Goal: Task Accomplishment & Management: Manage account settings

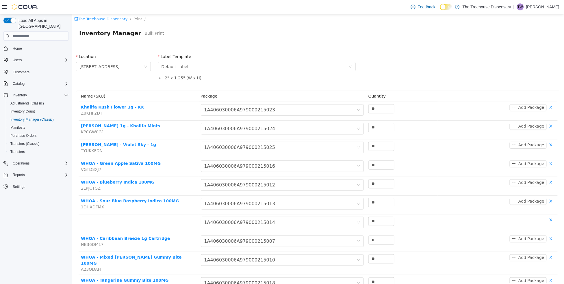
scroll to position [241, 0]
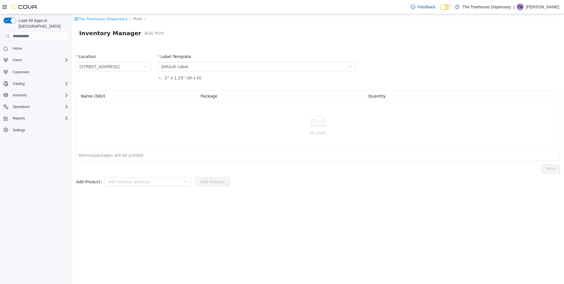
click at [136, 130] on p "No Data" at bounding box center [318, 133] width 475 height 6
click at [454, 182] on form "Add Product Add another product Add Product" at bounding box center [318, 182] width 484 height 12
click at [133, 129] on div "No Data" at bounding box center [318, 126] width 475 height 20
click at [97, 17] on link "The Treehouse Dispensary" at bounding box center [100, 19] width 53 height 4
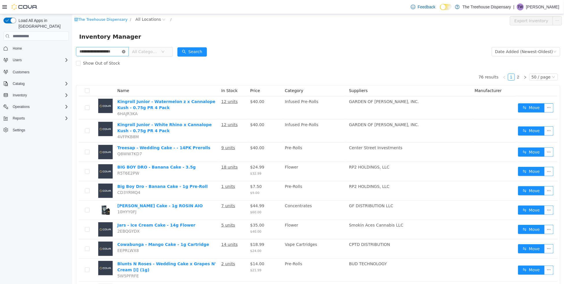
click at [125, 51] on icon "icon: close-circle" at bounding box center [123, 51] width 3 height 3
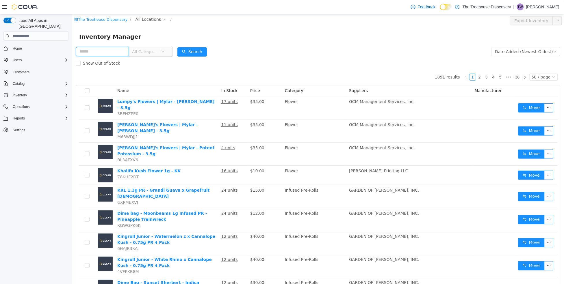
click at [117, 52] on input "text" at bounding box center [102, 51] width 53 height 9
type input "**********"
click at [125, 52] on icon "icon: close-circle" at bounding box center [123, 51] width 3 height 3
click at [125, 52] on input "text" at bounding box center [102, 51] width 53 height 9
type input "******"
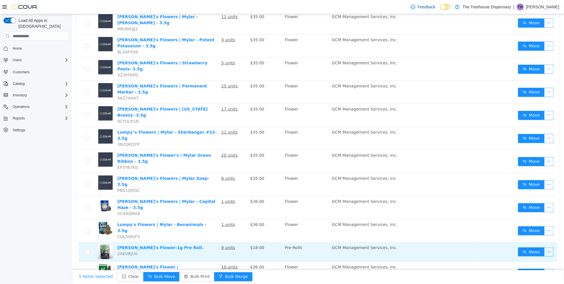
scroll to position [177, 0]
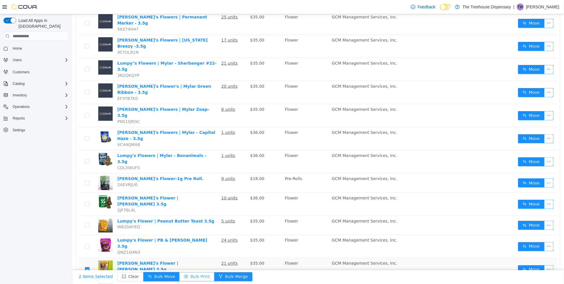
click at [189, 278] on button "Bulk Print" at bounding box center [196, 277] width 35 height 9
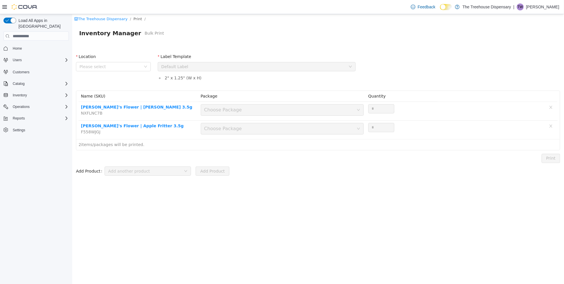
scroll to position [0, 0]
click at [124, 68] on span "Please select" at bounding box center [110, 67] width 62 height 6
click at [118, 98] on span "[STREET_ADDRESS]" at bounding box center [110, 99] width 40 height 5
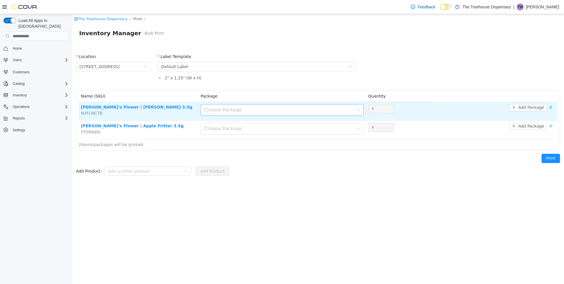
click at [216, 110] on div "Choose Package" at bounding box center [279, 110] width 150 height 6
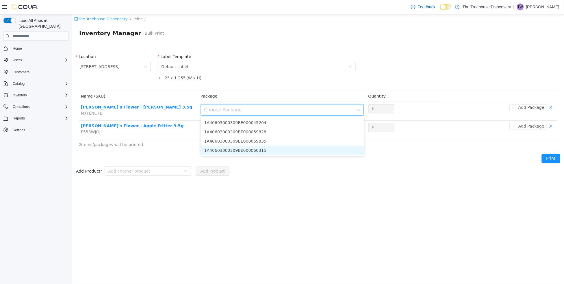
click at [227, 149] on li "1A40603000309BE000060315" at bounding box center [282, 150] width 163 height 9
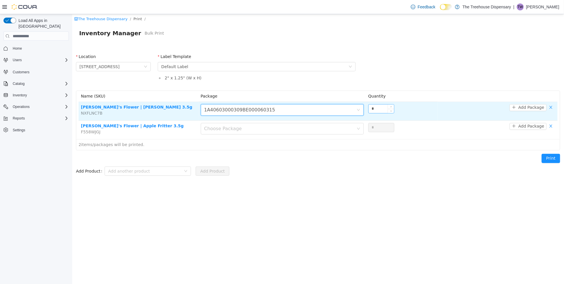
click at [382, 110] on input "*" at bounding box center [380, 109] width 25 height 9
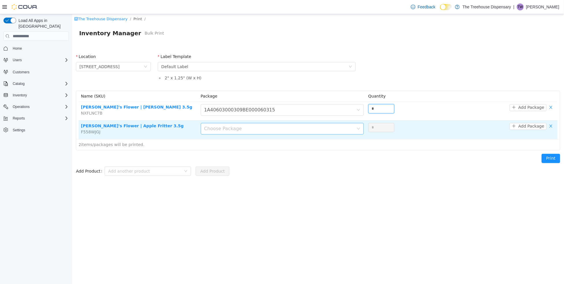
type input "*"
click at [252, 125] on div "Choose Package" at bounding box center [280, 128] width 152 height 11
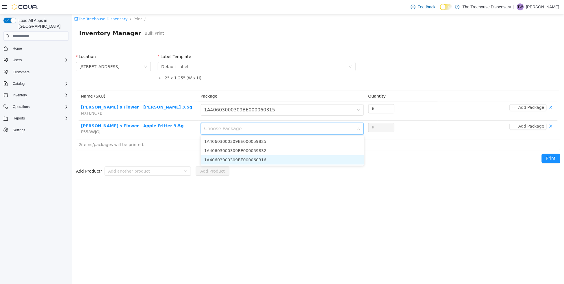
click at [257, 161] on li "1A40603000309BE000060316" at bounding box center [282, 159] width 163 height 9
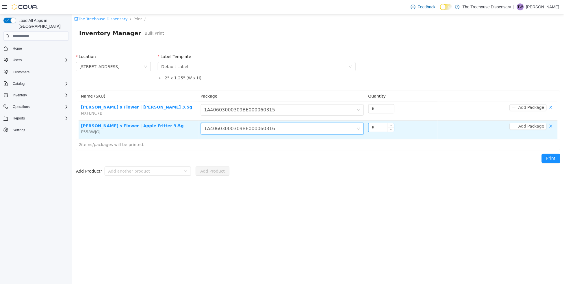
click at [383, 130] on input "*" at bounding box center [380, 127] width 25 height 9
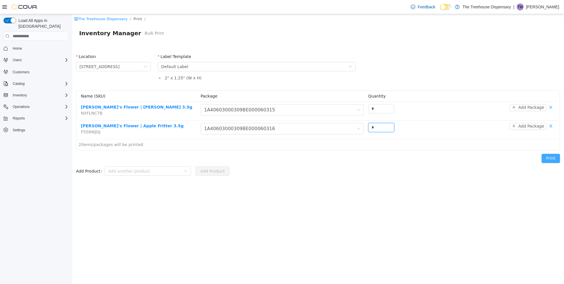
type input "*"
click at [551, 157] on button "Print" at bounding box center [551, 158] width 18 height 9
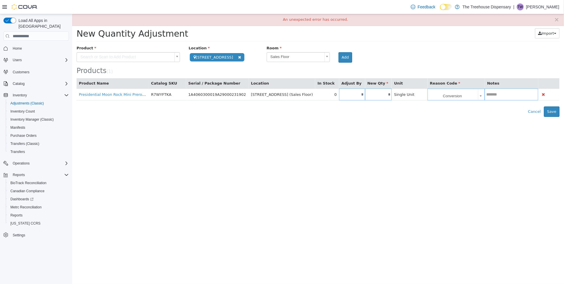
click at [241, 40] on div "New Quantity Adjustment Import Inventory Export (.CSV) Package List (.TXT)" at bounding box center [317, 34] width 483 height 13
click at [19, 46] on span "Home" at bounding box center [17, 48] width 9 height 5
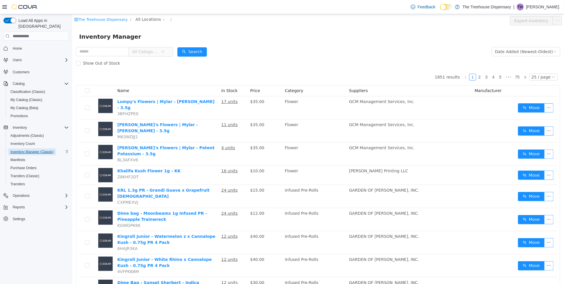
click at [36, 150] on span "Inventory Manager (Classic)" at bounding box center [31, 152] width 43 height 5
click at [388, 54] on form "All Categories Date Added (Newest-Oldest) Search Show Out of Stock" at bounding box center [318, 57] width 484 height 23
click at [113, 50] on input "text" at bounding box center [102, 51] width 53 height 9
type input "******"
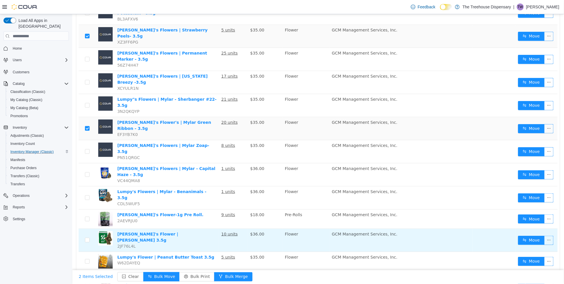
scroll to position [177, 0]
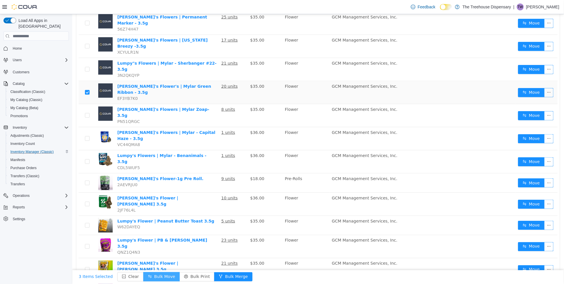
click at [159, 278] on button "Bulk Move" at bounding box center [161, 277] width 36 height 9
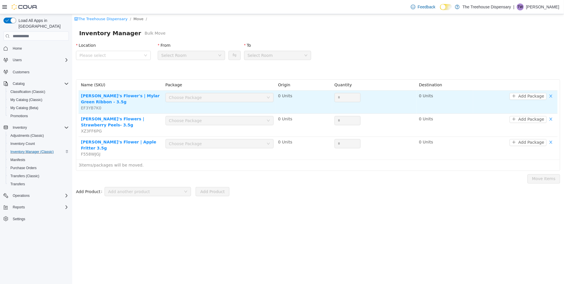
click at [177, 101] on div "Choose Package" at bounding box center [217, 97] width 97 height 9
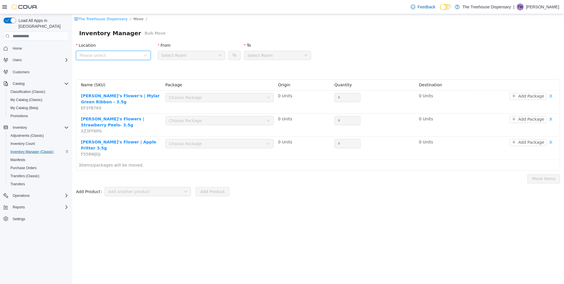
click at [125, 53] on span "Please select" at bounding box center [110, 56] width 62 height 6
click at [113, 89] on span "[STREET_ADDRESS]" at bounding box center [110, 87] width 40 height 5
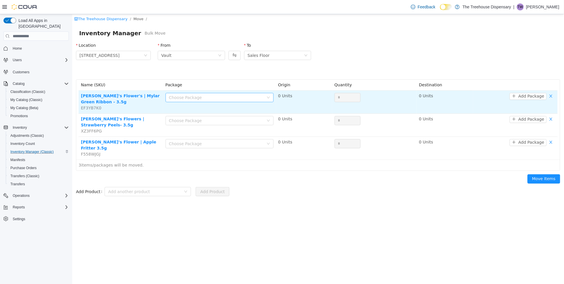
click at [187, 99] on div "Choose Package" at bounding box center [216, 98] width 95 height 6
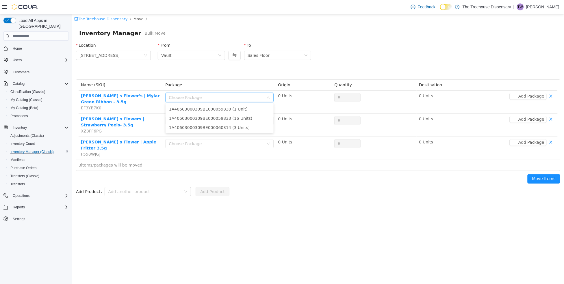
click at [194, 70] on div "Location 24081 Postal Ave From Vault To Sales Floor" at bounding box center [317, 59] width 491 height 40
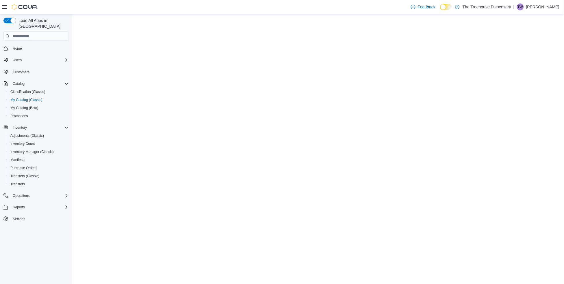
select select "**********"
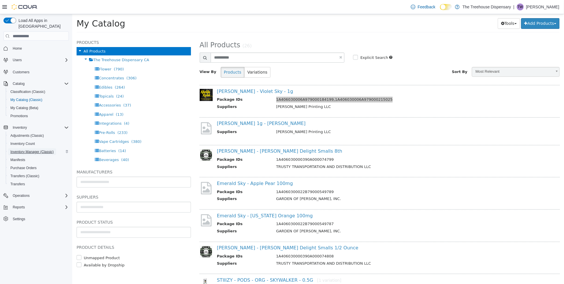
click at [33, 150] on span "Inventory Manager (Classic)" at bounding box center [31, 152] width 43 height 5
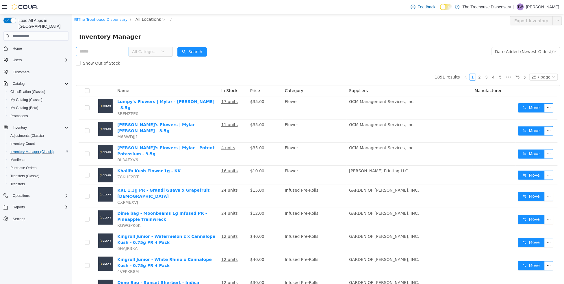
click at [104, 51] on input "text" at bounding box center [102, 51] width 53 height 9
type input "**********"
click at [204, 53] on button "Search" at bounding box center [191, 51] width 29 height 9
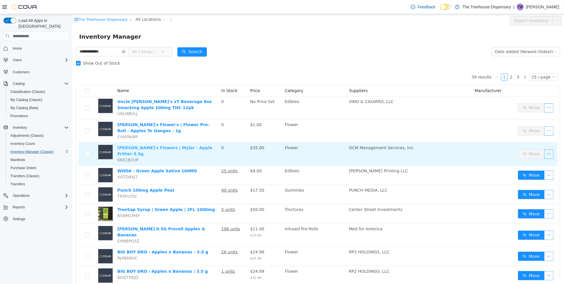
click at [157, 149] on link "[PERSON_NAME]'s Flowers | Mylar - Apple Fritter-3.5g" at bounding box center [164, 151] width 95 height 11
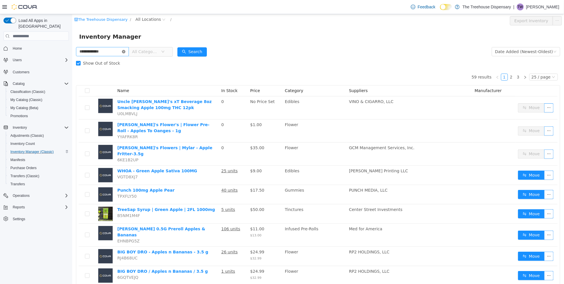
click at [125, 51] on icon "icon: close-circle" at bounding box center [123, 51] width 3 height 3
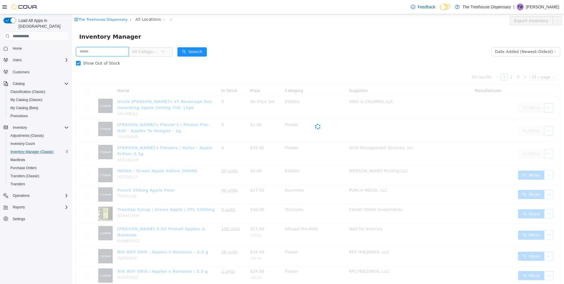
click at [112, 52] on input "text" at bounding box center [102, 51] width 53 height 9
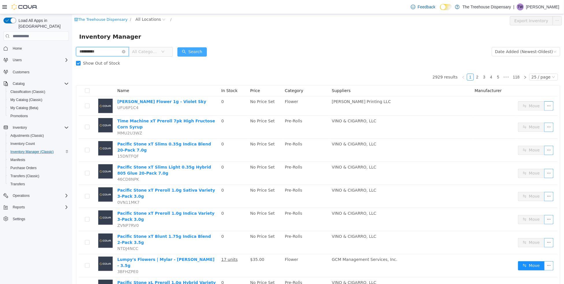
type input "**********"
click at [196, 53] on button "Search" at bounding box center [191, 51] width 29 height 9
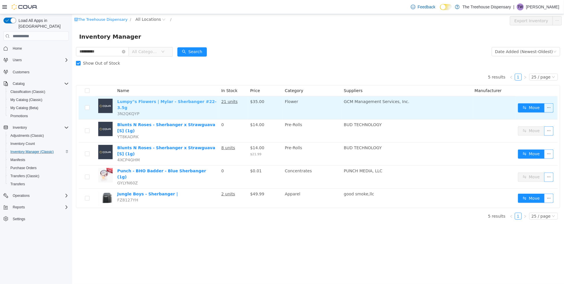
click at [171, 102] on link "Lumpy"s Flowers | Mylar - Sherbanger #22- 3.5g" at bounding box center [166, 104] width 99 height 11
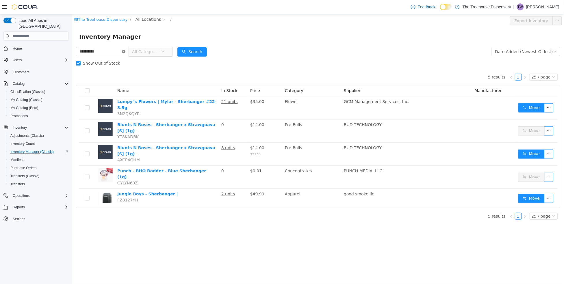
click at [125, 51] on icon "icon: close-circle" at bounding box center [123, 51] width 3 height 3
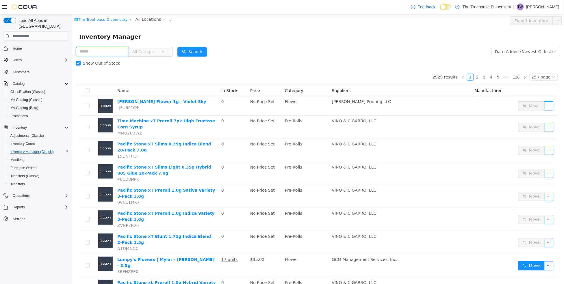
click at [120, 51] on input "text" at bounding box center [102, 51] width 53 height 9
type input "*"
click at [90, 53] on input "******" at bounding box center [102, 51] width 53 height 9
type input "*******"
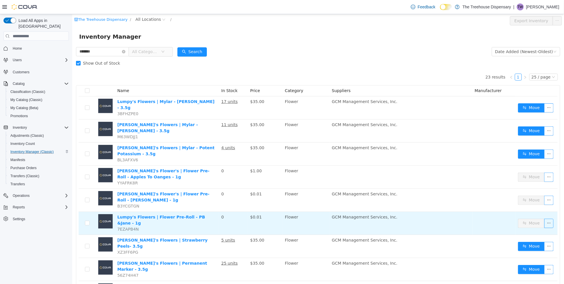
click at [544, 219] on button "button" at bounding box center [548, 223] width 9 height 9
click at [429, 212] on td "GCM Management Services, Inc." at bounding box center [400, 223] width 143 height 23
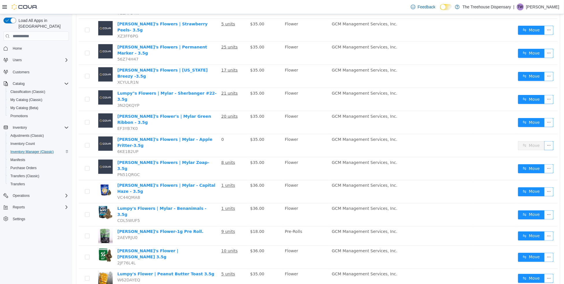
scroll to position [278, 0]
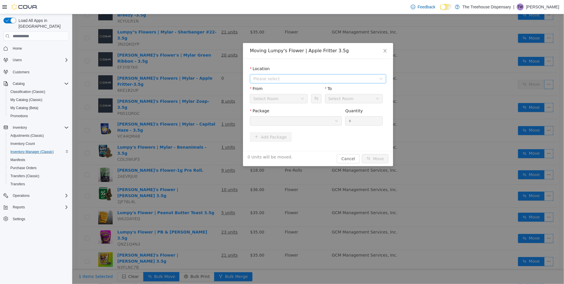
click at [264, 79] on span "Please select" at bounding box center [314, 79] width 123 height 6
click at [276, 98] on span "[STREET_ADDRESS]" at bounding box center [282, 99] width 40 height 5
click at [264, 99] on div "Vault" at bounding box center [276, 98] width 47 height 9
click at [265, 127] on li "Vault" at bounding box center [276, 128] width 58 height 9
click at [275, 119] on div at bounding box center [293, 121] width 81 height 9
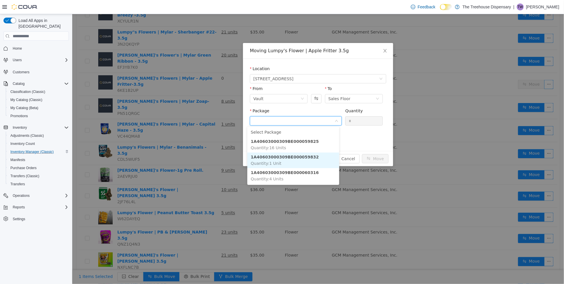
click at [300, 156] on strong "1A40603000309BE000059832" at bounding box center [285, 157] width 68 height 5
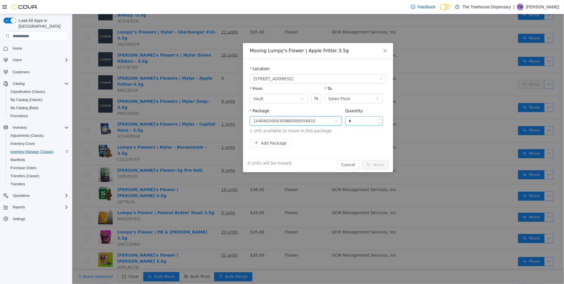
click at [356, 122] on input "*" at bounding box center [363, 121] width 37 height 9
click at [354, 123] on input "*" at bounding box center [363, 121] width 37 height 9
type input "*"
click at [371, 164] on button "Move" at bounding box center [375, 164] width 27 height 9
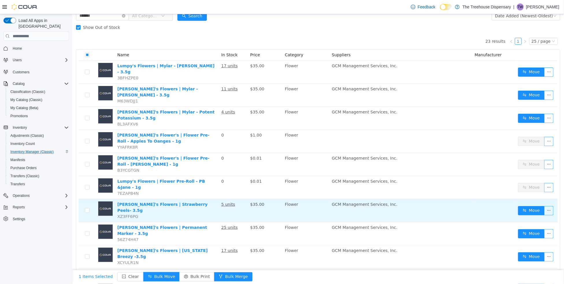
scroll to position [72, 0]
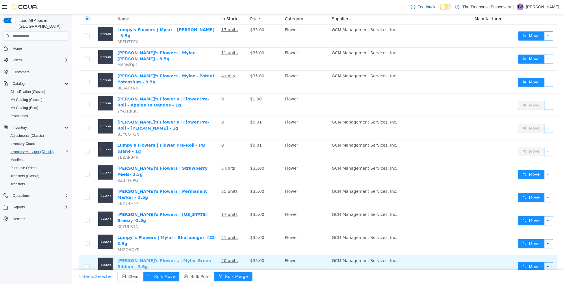
click at [184, 259] on link "[PERSON_NAME]'s Flower's | Mylar Green Ribbon - 3.5g" at bounding box center [164, 264] width 94 height 11
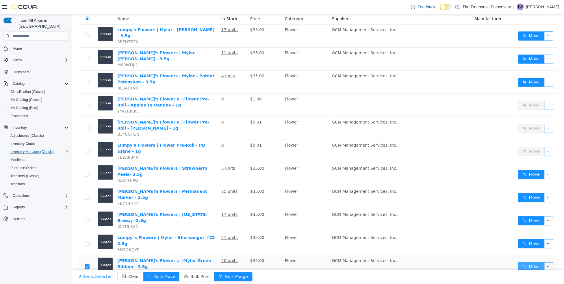
click at [519, 263] on button "Move" at bounding box center [531, 267] width 27 height 9
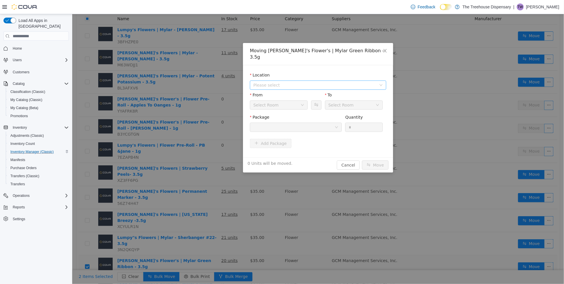
click at [260, 82] on span "Please select" at bounding box center [314, 85] width 123 height 6
click at [272, 98] on span "24081 Postal Ave" at bounding box center [282, 100] width 40 height 5
click at [272, 101] on div "Vault" at bounding box center [276, 105] width 47 height 9
click at [263, 129] on li "Vault" at bounding box center [276, 129] width 58 height 9
click at [271, 123] on div at bounding box center [293, 127] width 81 height 9
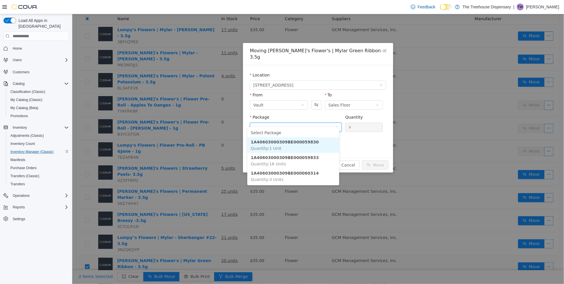
click at [309, 144] on li "1A40603000309BE000059830 Quantity : 1 Unit" at bounding box center [293, 146] width 92 height 16
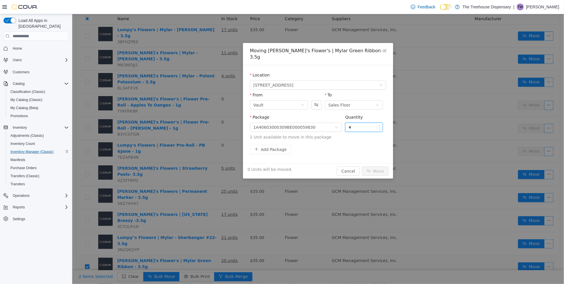
click at [367, 123] on input "*" at bounding box center [363, 127] width 37 height 9
type input "*"
click at [376, 167] on button "Move" at bounding box center [375, 171] width 27 height 9
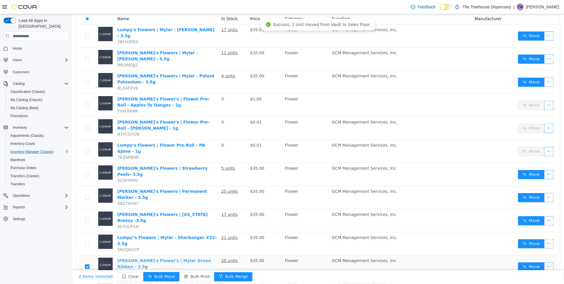
click at [177, 259] on link "Lumpy's Flower's | Mylar Green Ribbon - 3.5g" at bounding box center [164, 264] width 94 height 11
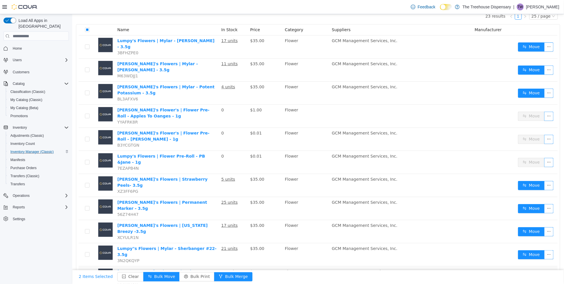
scroll to position [25, 0]
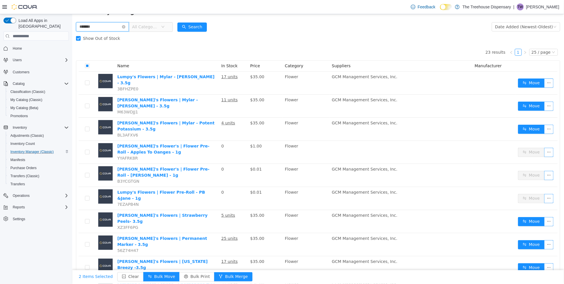
click at [96, 24] on input "*******" at bounding box center [102, 26] width 53 height 9
type input "******"
click at [520, 217] on button "Move" at bounding box center [531, 221] width 27 height 9
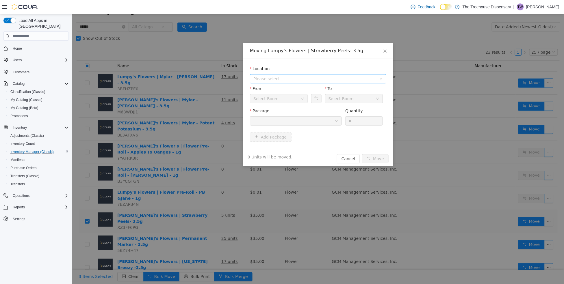
click at [258, 76] on span "Please select" at bounding box center [314, 79] width 123 height 6
click at [268, 99] on span "24081 Postal Ave" at bounding box center [282, 99] width 40 height 5
click at [266, 118] on div at bounding box center [293, 121] width 81 height 9
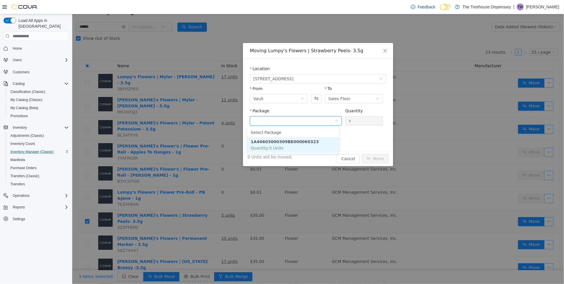
click at [313, 140] on li "1A40603000309BE000060323 Quantity : 5 Units" at bounding box center [293, 145] width 92 height 16
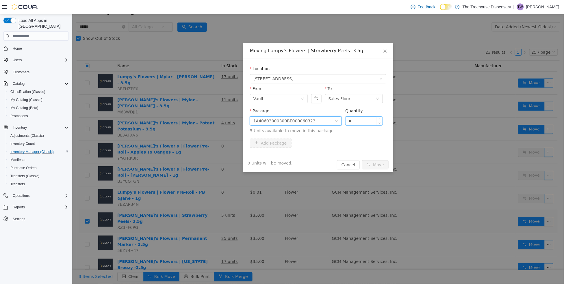
click at [355, 122] on input "*" at bounding box center [363, 121] width 37 height 9
click at [354, 122] on input "*" at bounding box center [363, 121] width 37 height 9
type input "*"
click at [375, 165] on button "Move" at bounding box center [375, 164] width 27 height 9
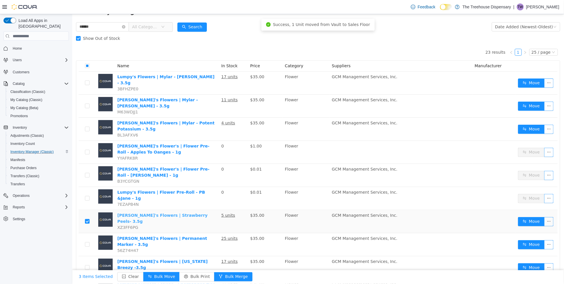
click at [162, 213] on link "[PERSON_NAME]'s Flowers | Strawberry Peels- 3.5g" at bounding box center [162, 218] width 90 height 11
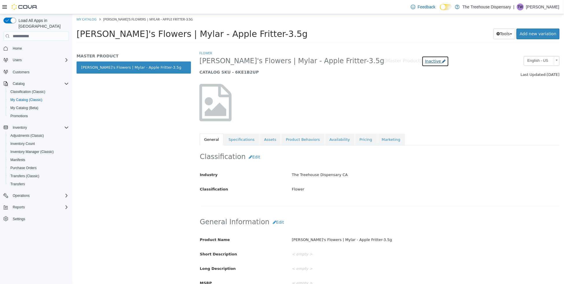
click at [425, 61] on span "Inactive" at bounding box center [433, 61] width 16 height 5
click at [378, 77] on label "Active" at bounding box center [376, 79] width 12 height 6
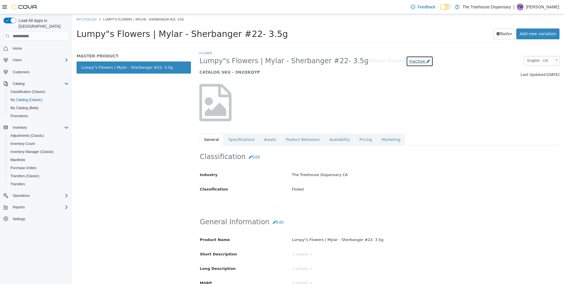
click at [409, 62] on span "Inactive" at bounding box center [417, 61] width 16 height 5
click at [394, 77] on label "Active" at bounding box center [389, 79] width 12 height 6
click at [33, 150] on span "Inventory Manager (Classic)" at bounding box center [31, 152] width 43 height 5
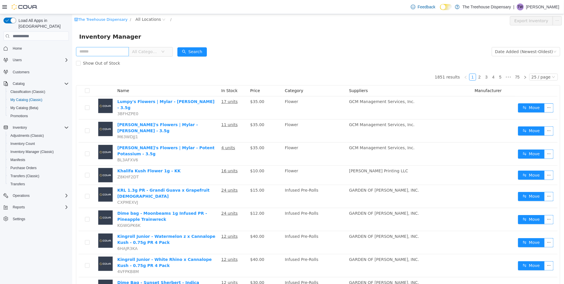
click at [106, 51] on input "text" at bounding box center [102, 51] width 53 height 9
type input "*******"
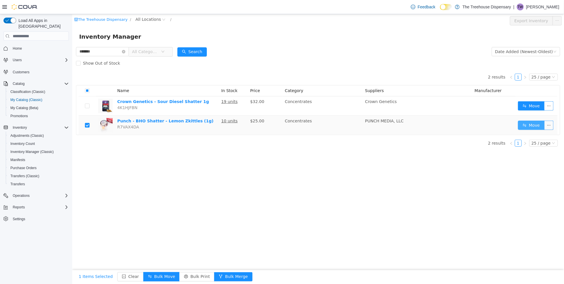
click at [529, 127] on button "Move" at bounding box center [531, 125] width 27 height 9
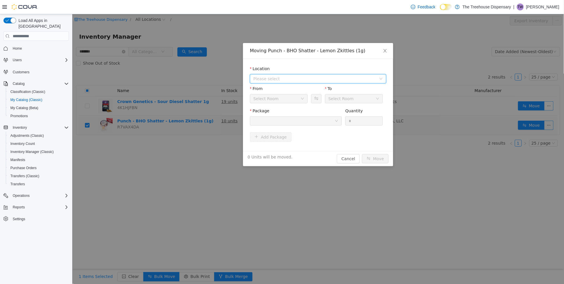
click at [271, 80] on span "Please select" at bounding box center [314, 79] width 123 height 6
click at [276, 100] on span "24081 Postal Ave" at bounding box center [284, 99] width 40 height 5
click at [276, 99] on div "Vault" at bounding box center [276, 98] width 47 height 9
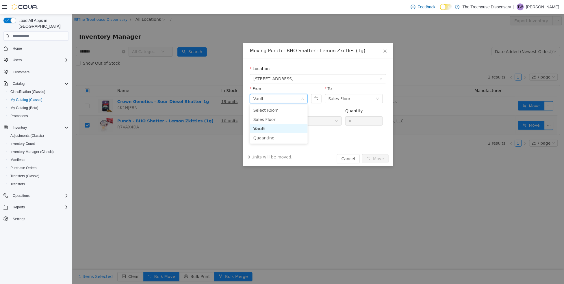
click at [270, 129] on li "Vault" at bounding box center [279, 128] width 58 height 9
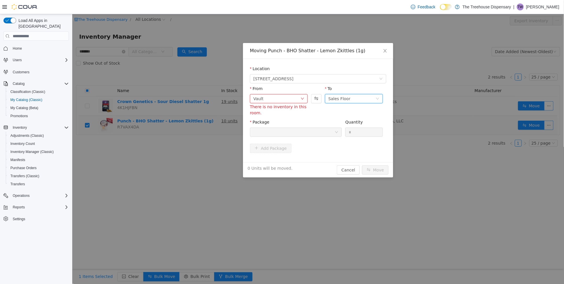
click at [340, 99] on div "Sales Floor" at bounding box center [339, 98] width 22 height 9
click at [339, 127] on li "Vault" at bounding box center [354, 128] width 58 height 9
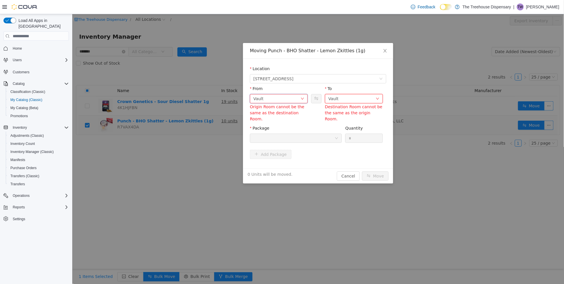
click at [292, 100] on div "Vault" at bounding box center [276, 98] width 47 height 9
click at [269, 117] on li "Sales Floor" at bounding box center [279, 119] width 58 height 9
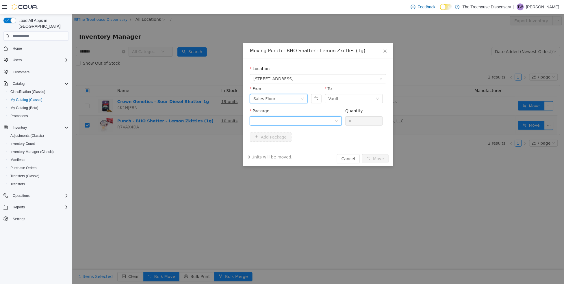
click at [286, 120] on div at bounding box center [293, 121] width 81 height 9
click at [293, 144] on li "1A4060300044C65000272434 Quantity : 10 Units" at bounding box center [296, 145] width 92 height 16
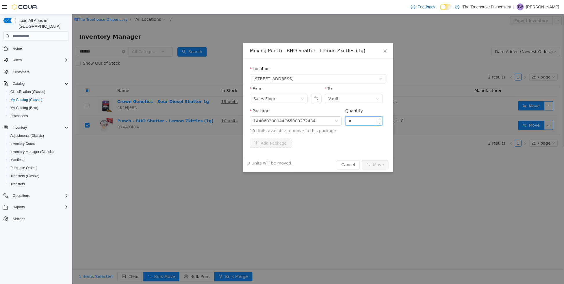
click at [364, 122] on input "*" at bounding box center [363, 121] width 37 height 9
type input "**"
click at [371, 163] on button "Move" at bounding box center [375, 164] width 27 height 9
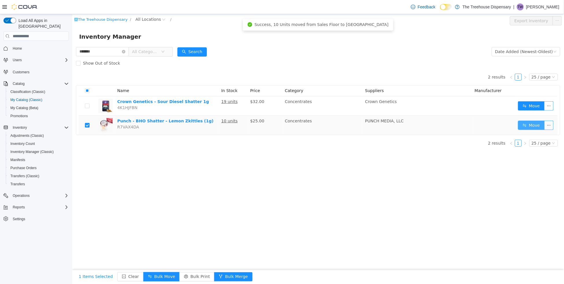
click at [533, 125] on button "Move" at bounding box center [531, 125] width 27 height 9
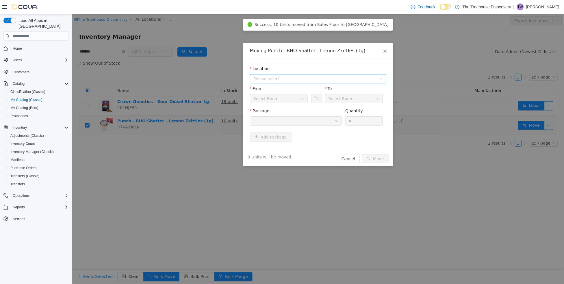
click at [276, 79] on span "Please select" at bounding box center [314, 79] width 123 height 6
click at [279, 99] on span "24081 Postal Ave" at bounding box center [284, 99] width 40 height 5
click at [275, 99] on div "Vault" at bounding box center [276, 98] width 47 height 9
drag, startPoint x: 324, startPoint y: 132, endPoint x: 325, endPoint y: 121, distance: 11.9
click at [324, 132] on form "Location 24081 Postal Ave From Vault To Sales Floor Package Quantity * Add Pack…" at bounding box center [318, 105] width 136 height 78
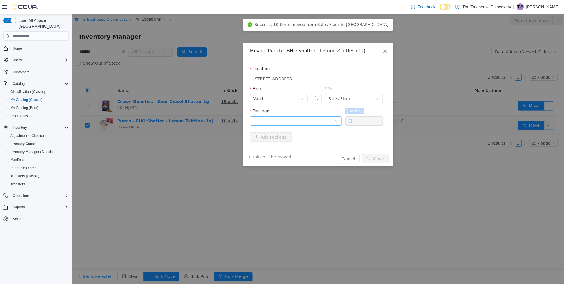
click at [325, 117] on div at bounding box center [293, 121] width 81 height 9
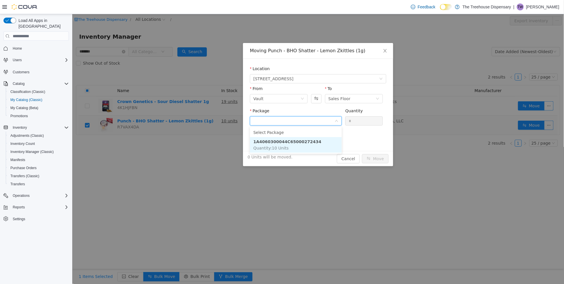
click at [293, 143] on strong "1A4060300044C65000272434" at bounding box center [287, 142] width 68 height 5
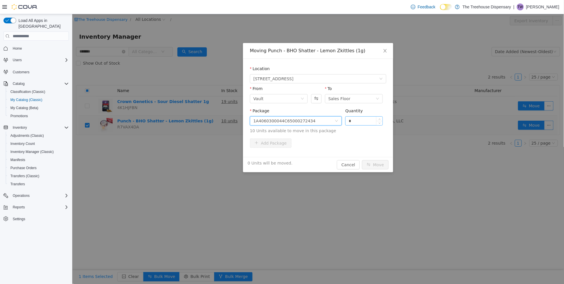
click at [366, 123] on input "*" at bounding box center [363, 121] width 37 height 9
type input "**"
click at [372, 165] on button "Move" at bounding box center [375, 164] width 27 height 9
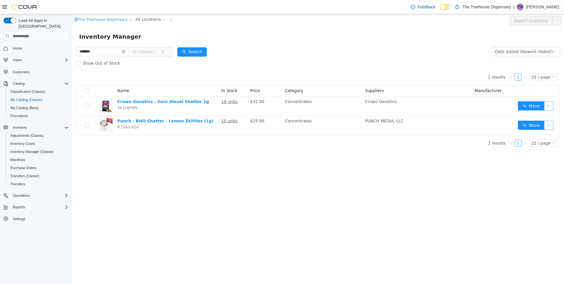
click at [299, 52] on form "******* All Categories Date Added (Newest-Oldest) Search Show Out of Stock" at bounding box center [318, 57] width 484 height 23
click at [125, 51] on icon "icon: close-circle" at bounding box center [123, 51] width 3 height 3
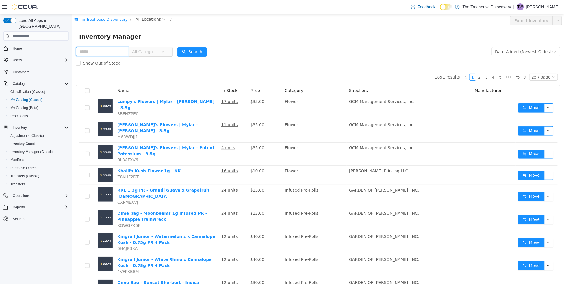
click at [124, 53] on input "text" at bounding box center [102, 51] width 53 height 9
type input "**********"
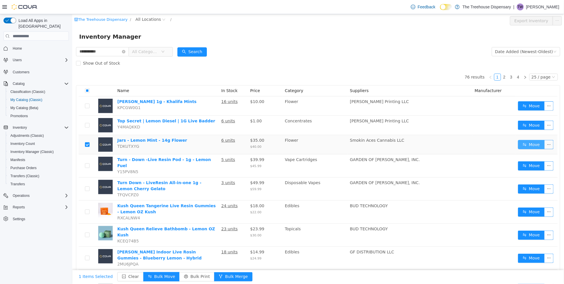
click at [519, 145] on button "Move" at bounding box center [531, 144] width 27 height 9
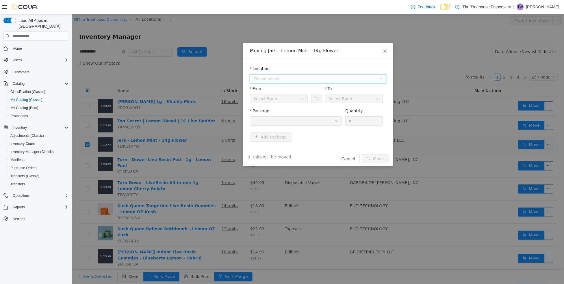
click at [279, 78] on span "Please select" at bounding box center [314, 79] width 123 height 6
click at [279, 101] on span "24081 Postal Ave" at bounding box center [282, 99] width 40 height 5
click at [275, 119] on div at bounding box center [293, 121] width 81 height 9
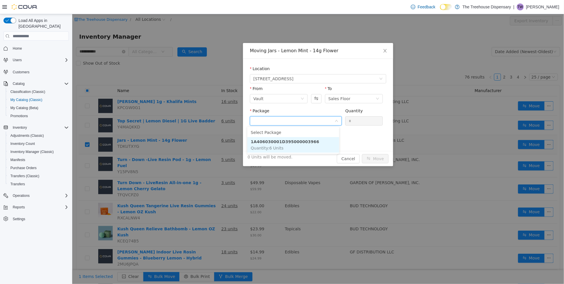
click at [291, 145] on li "1A406030001D395000003966 Quantity : 6 Units" at bounding box center [293, 145] width 92 height 16
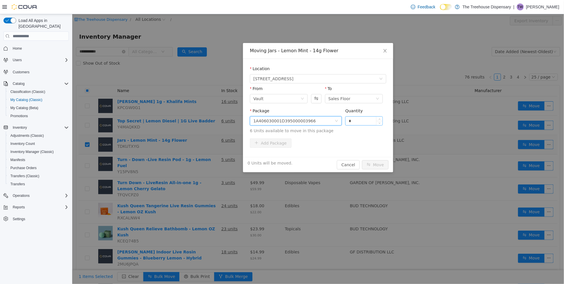
click at [358, 120] on input "*" at bounding box center [363, 121] width 37 height 9
type input "*"
click at [374, 161] on button "Move" at bounding box center [375, 164] width 27 height 9
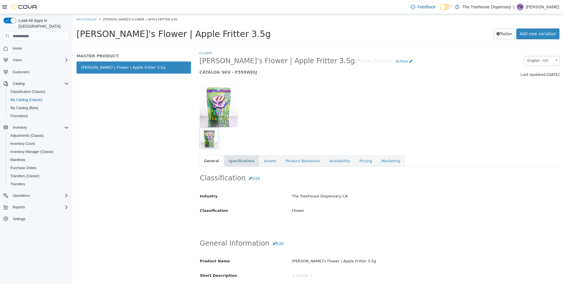
click at [236, 160] on link "Specifications" at bounding box center [241, 161] width 35 height 12
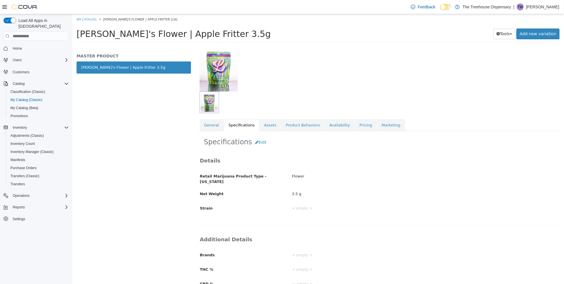
scroll to position [69, 0]
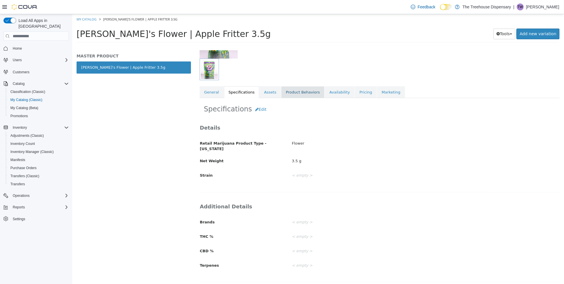
click at [288, 92] on link "Product Behaviors" at bounding box center [302, 92] width 43 height 12
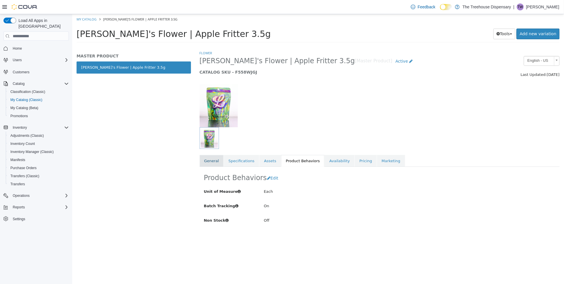
click at [212, 159] on link "General" at bounding box center [211, 161] width 24 height 12
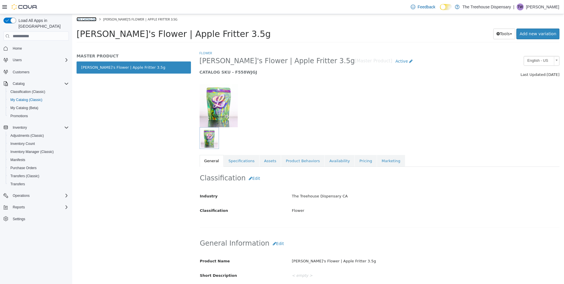
click at [89, 19] on link "My Catalog" at bounding box center [86, 19] width 20 height 4
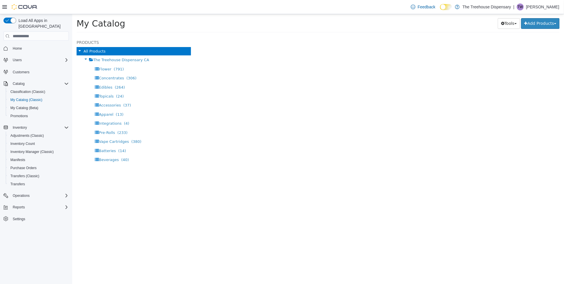
select select "**********"
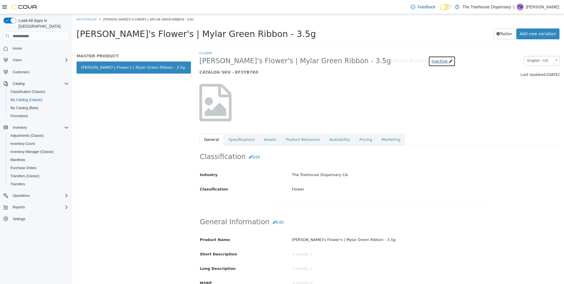
click at [431, 61] on span "Inactive" at bounding box center [439, 61] width 16 height 5
click at [382, 77] on label "Active" at bounding box center [381, 79] width 12 height 6
click at [417, 60] on span "Inactive" at bounding box center [425, 61] width 16 height 5
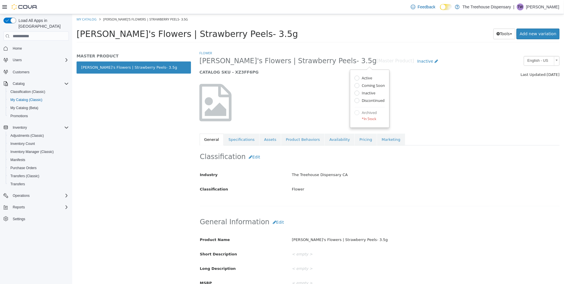
click at [368, 77] on label "Active" at bounding box center [366, 79] width 12 height 6
